Goal: Find contact information: Find contact information

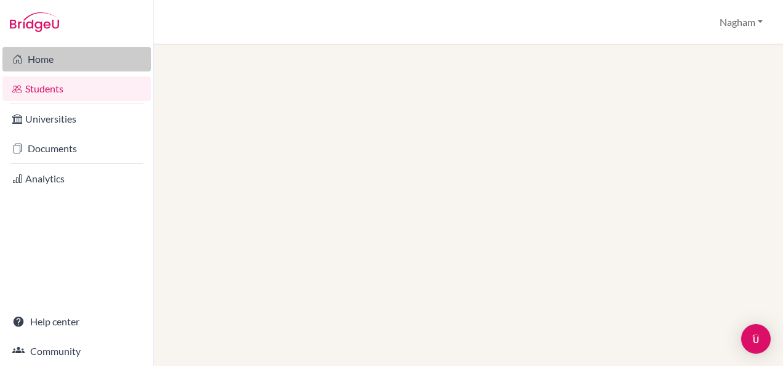
click at [54, 56] on link "Home" at bounding box center [76, 59] width 148 height 25
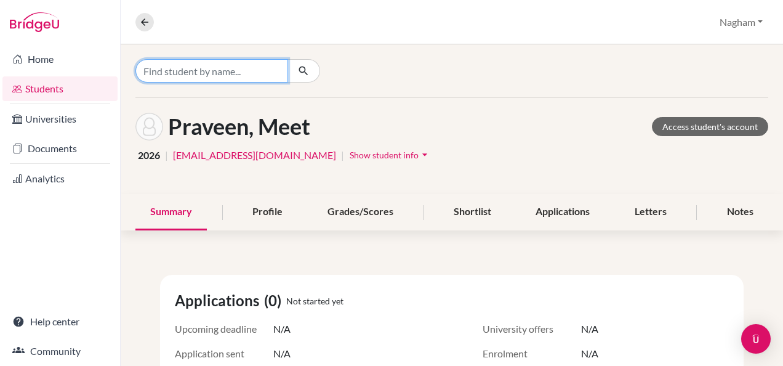
click at [231, 62] on input "Find student by name..." at bounding box center [211, 70] width 153 height 23
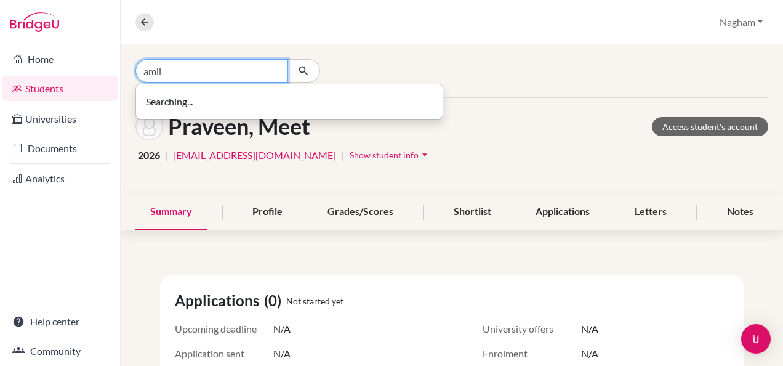
type input "amil"
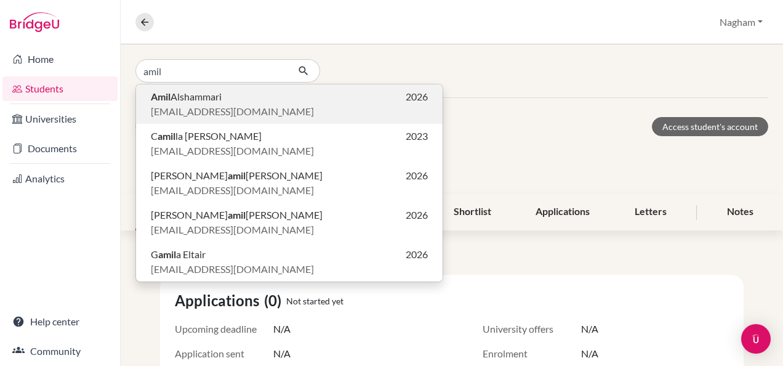
click at [233, 105] on span "[EMAIL_ADDRESS][DOMAIN_NAME]" at bounding box center [232, 111] width 163 height 15
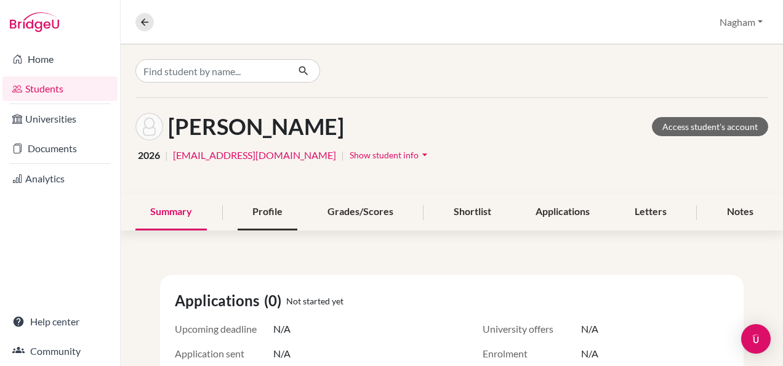
click at [267, 211] on div "Profile" at bounding box center [268, 212] width 60 height 36
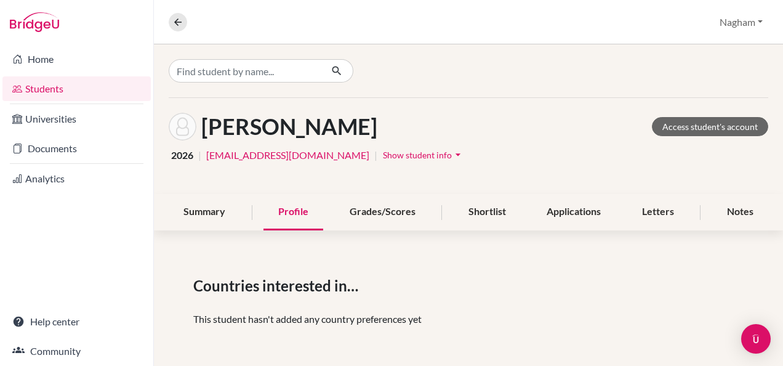
drag, startPoint x: 390, startPoint y: 127, endPoint x: 203, endPoint y: 120, distance: 187.3
click at [203, 120] on div "[PERSON_NAME] Access student's account" at bounding box center [469, 127] width 600 height 28
drag, startPoint x: 203, startPoint y: 120, endPoint x: 277, endPoint y: 118, distance: 73.9
copy h1 "Alshammari, Amil"
click at [403, 98] on div "Alshammari, Amil Access student's account 2026 | cis2300042@studentscis.com | S…" at bounding box center [468, 146] width 629 height 96
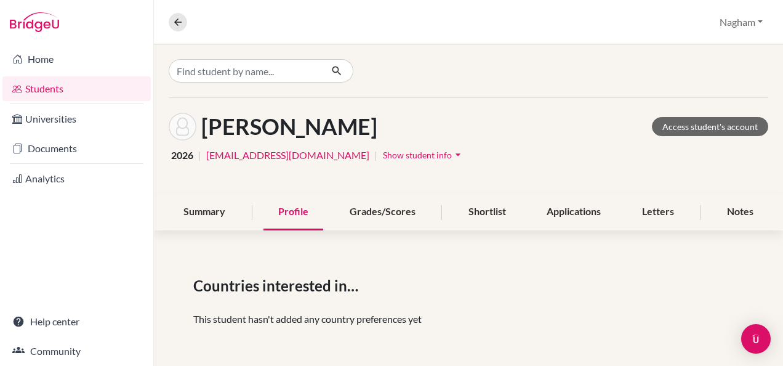
drag, startPoint x: 399, startPoint y: 134, endPoint x: 207, endPoint y: 133, distance: 191.4
click at [207, 133] on div "Alshammari, Amil Access student's account" at bounding box center [469, 127] width 600 height 28
drag, startPoint x: 207, startPoint y: 133, endPoint x: 231, endPoint y: 129, distance: 24.3
copy h1 "Alshammari, Amil"
drag, startPoint x: 204, startPoint y: 152, endPoint x: 340, endPoint y: 151, distance: 135.4
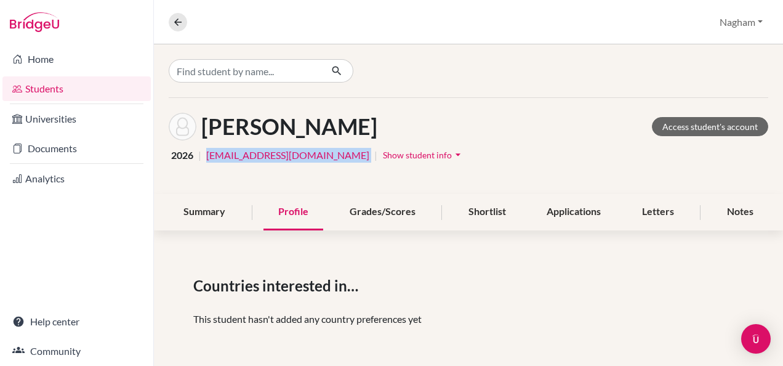
click at [340, 151] on div "2026 | cis2300042@studentscis.com | Show student info arrow_drop_down" at bounding box center [469, 154] width 600 height 19
drag, startPoint x: 340, startPoint y: 151, endPoint x: 279, endPoint y: 152, distance: 60.3
copy link "cis2300042@studentscis.com"
click at [45, 90] on link "Students" at bounding box center [76, 88] width 148 height 25
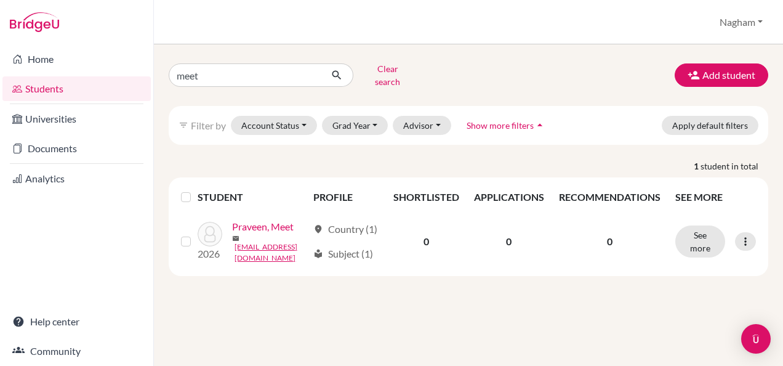
click at [138, 74] on div "Home Students Universities Documents Analytics Help center Community Students o…" at bounding box center [391, 183] width 783 height 366
type input "CAMELLIA"
click button "submit" at bounding box center [337, 74] width 33 height 23
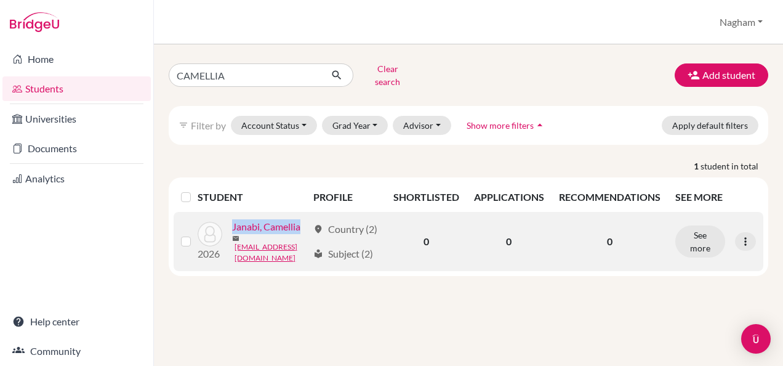
drag, startPoint x: 260, startPoint y: 254, endPoint x: 187, endPoint y: 254, distance: 73.3
click at [232, 234] on div "Janabi, Camellia" at bounding box center [269, 226] width 75 height 15
drag, startPoint x: 187, startPoint y: 254, endPoint x: 219, endPoint y: 255, distance: 32.0
copy link "Janabi, Camellia"
drag, startPoint x: 292, startPoint y: 268, endPoint x: 197, endPoint y: 267, distance: 95.4
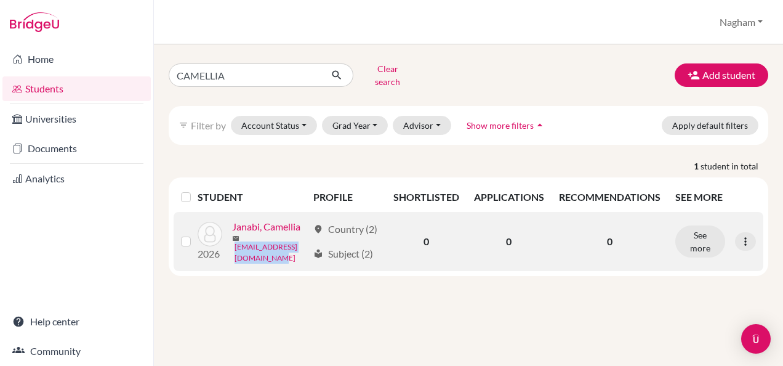
click at [232, 263] on div "mail [EMAIL_ADDRESS][DOMAIN_NAME]" at bounding box center [269, 249] width 75 height 30
drag, startPoint x: 197, startPoint y: 267, endPoint x: 214, endPoint y: 270, distance: 17.5
copy link "[EMAIL_ADDRESS][DOMAIN_NAME]"
